Goal: Information Seeking & Learning: Understand process/instructions

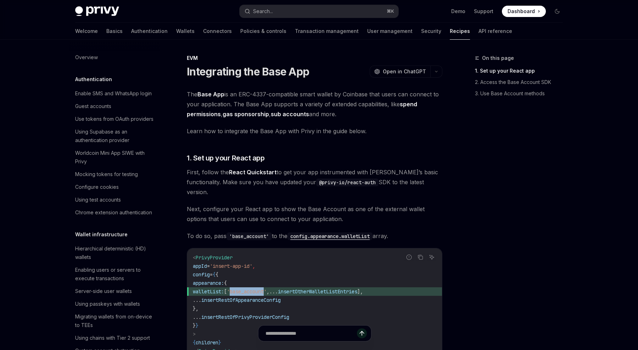
scroll to position [880, 0]
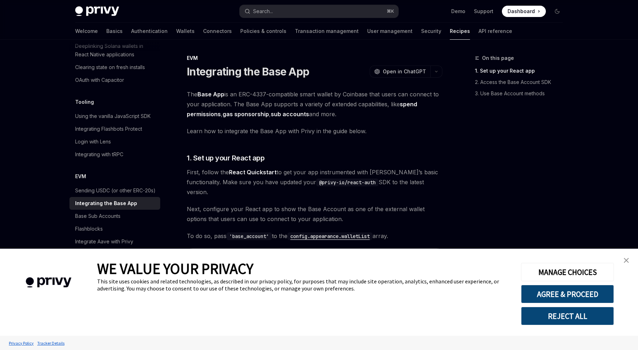
type textarea "*"
click at [623, 261] on link "close banner" at bounding box center [627, 261] width 14 height 14
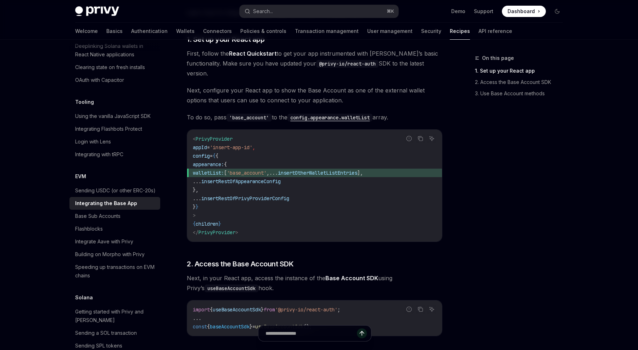
scroll to position [95, 0]
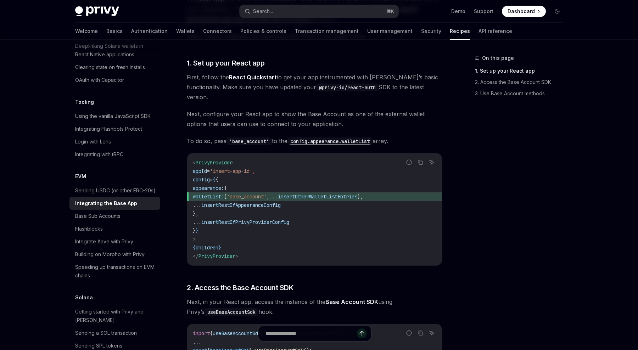
click at [281, 202] on span "insertRestOfAppearanceConfig" at bounding box center [240, 205] width 79 height 6
click at [311, 170] on code "< PrivyProvider appId = 'insert-app-id' , config = { { appearance: { walletList…" at bounding box center [315, 210] width 244 height 102
click at [219, 159] on code "< PrivyProvider appId = 'insert-app-id' , config = { { appearance: { walletList…" at bounding box center [315, 210] width 244 height 102
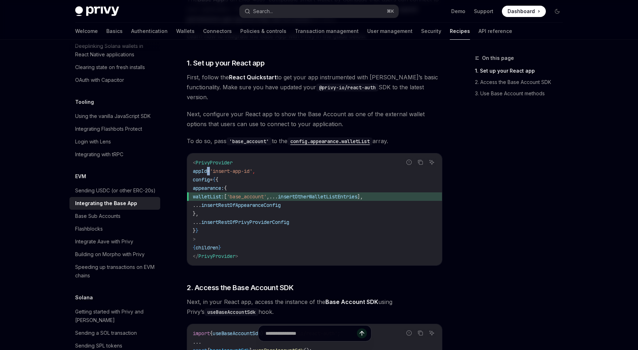
click at [219, 159] on code "< PrivyProvider appId = 'insert-app-id' , config = { { appearance: { walletList…" at bounding box center [315, 210] width 244 height 102
click at [221, 160] on span "PrivyProvider" at bounding box center [214, 163] width 37 height 6
copy span "PrivyProvider"
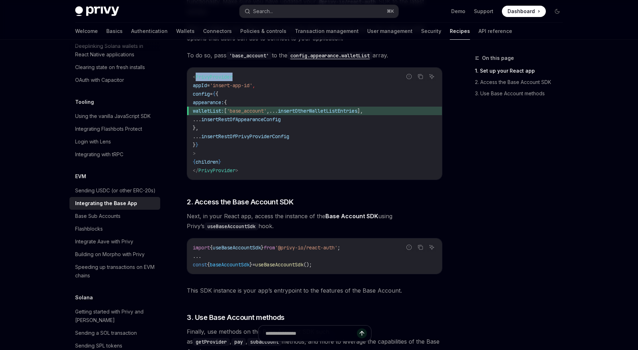
scroll to position [182, 0]
click at [293, 238] on div "import { useBaseAccountSdk } from '@privy-io/react-auth' ; ... const { baseAcco…" at bounding box center [314, 255] width 255 height 35
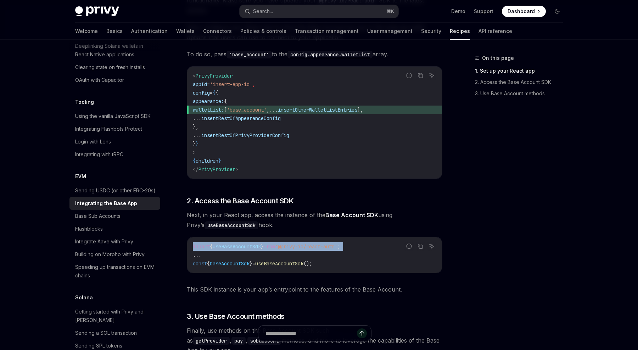
click at [293, 238] on div "import { useBaseAccountSdk } from '@privy-io/react-auth' ; ... const { baseAcco…" at bounding box center [314, 255] width 255 height 35
click at [294, 198] on div "The Base App is an ERC-4337-compatible smart wallet by Coinbase that users can …" at bounding box center [315, 131] width 256 height 448
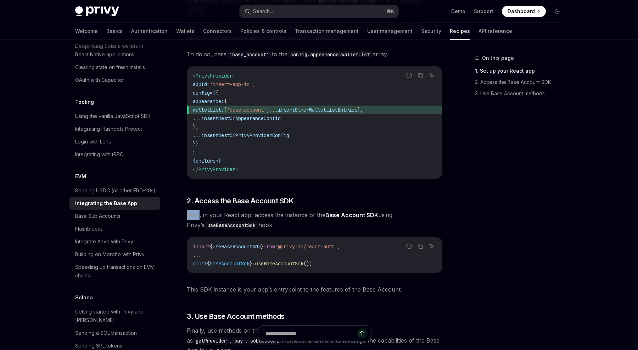
click at [294, 198] on div "The Base App is an ERC-4337-compatible smart wallet by Coinbase that users can …" at bounding box center [315, 131] width 256 height 448
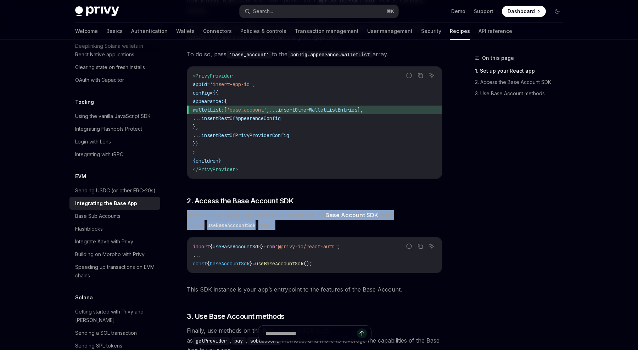
click at [294, 198] on div "The Base App is an ERC-4337-compatible smart wallet by Coinbase that users can …" at bounding box center [315, 131] width 256 height 448
click at [294, 210] on span "Next, in your React app, access the instance of the Base Account SDK using Priv…" at bounding box center [315, 220] width 256 height 20
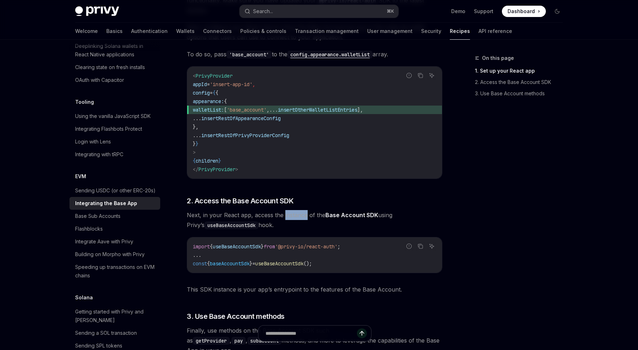
click at [294, 210] on span "Next, in your React app, access the instance of the Base Account SDK using Priv…" at bounding box center [315, 220] width 256 height 20
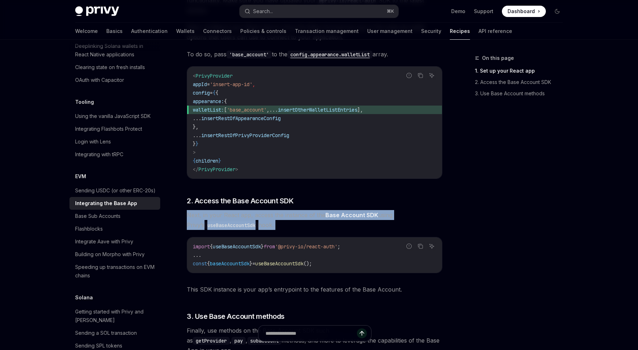
click at [294, 210] on span "Next, in your React app, access the instance of the Base Account SDK using Priv…" at bounding box center [315, 220] width 256 height 20
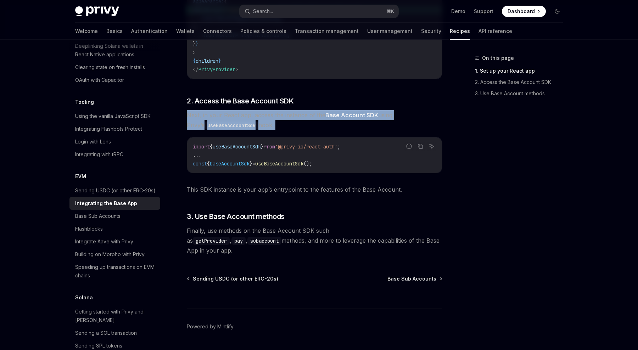
scroll to position [281, 0]
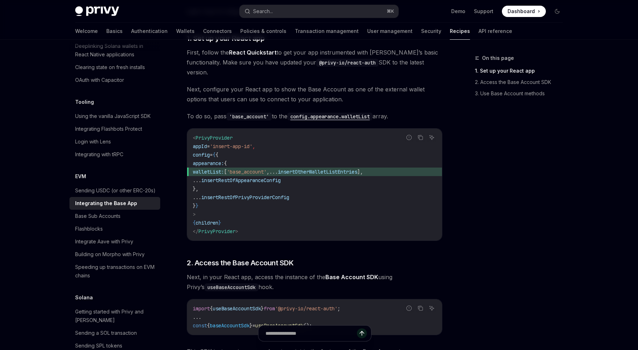
click at [283, 143] on code "< PrivyProvider appId = 'insert-app-id' , config = { { appearance: { walletList…" at bounding box center [315, 185] width 244 height 102
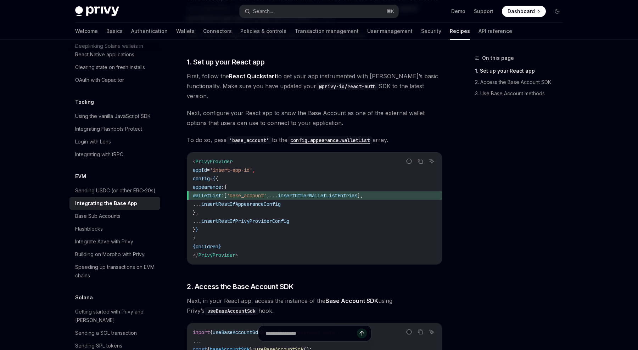
scroll to position [98, 0]
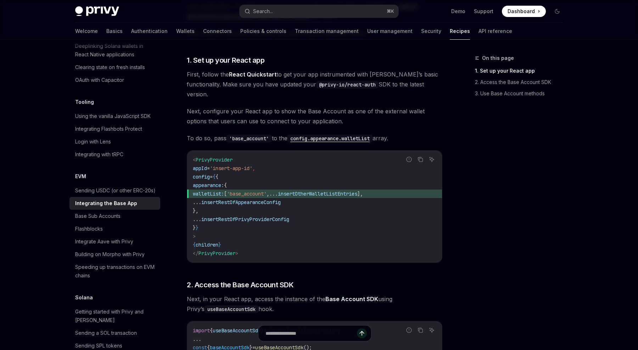
click at [326, 109] on span "Next, configure your React app to show the Base Account as one of the external …" at bounding box center [315, 116] width 256 height 20
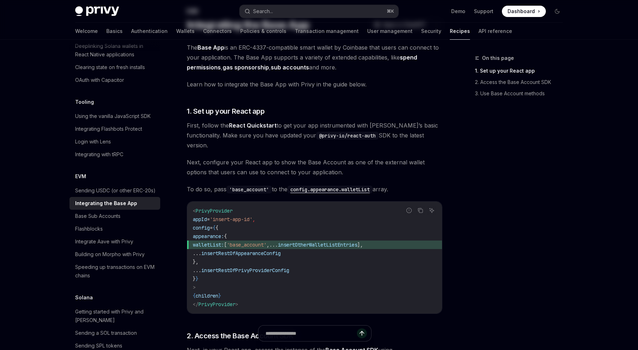
scroll to position [0, 0]
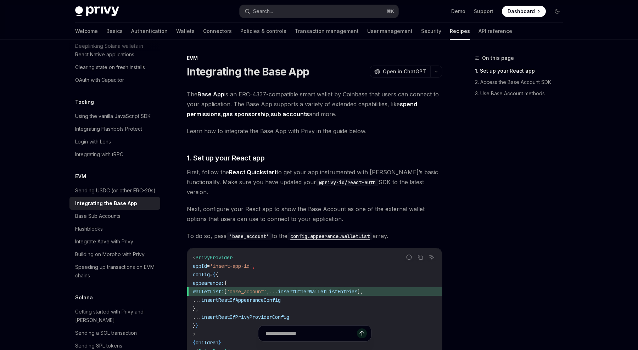
click at [212, 77] on h1 "Integrating the Base App" at bounding box center [248, 71] width 122 height 13
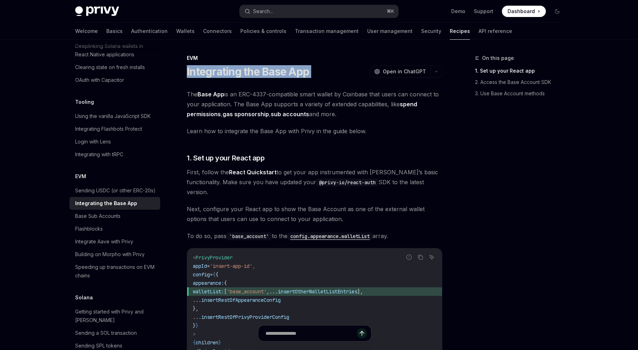
click at [212, 77] on h1 "Integrating the Base App" at bounding box center [248, 71] width 122 height 13
copy div "Integrating the Base App OpenAI"
